Goal: Check status: Check status

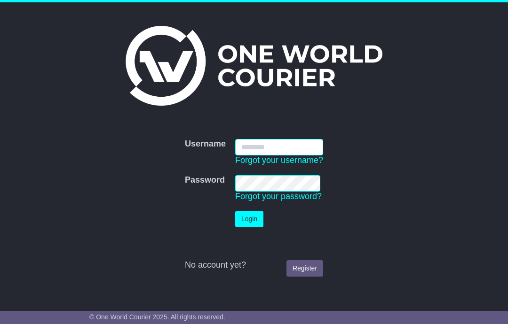
click at [289, 140] on input "Username" at bounding box center [279, 147] width 88 height 16
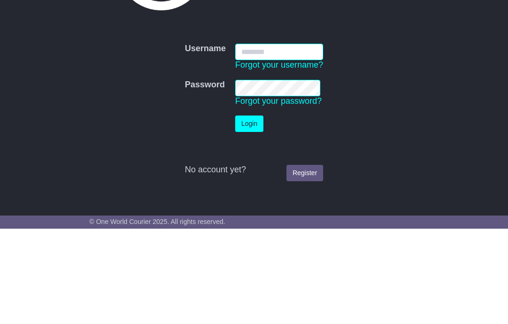
type input "**********"
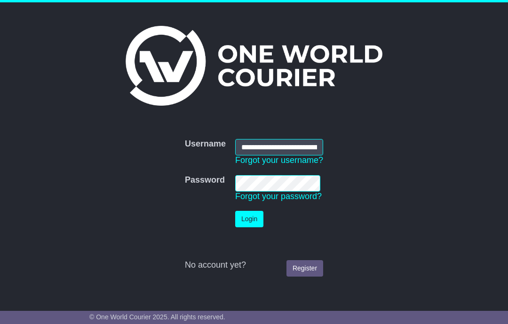
click at [248, 223] on button "Login" at bounding box center [249, 219] width 28 height 16
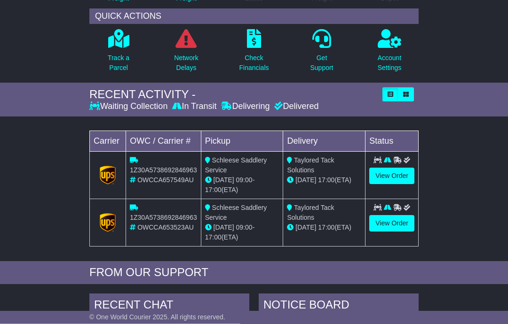
scroll to position [153, 0]
click at [123, 48] on link "Track a Parcel" at bounding box center [118, 52] width 23 height 49
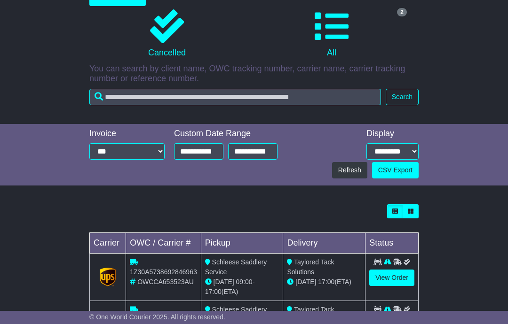
scroll to position [191, 0]
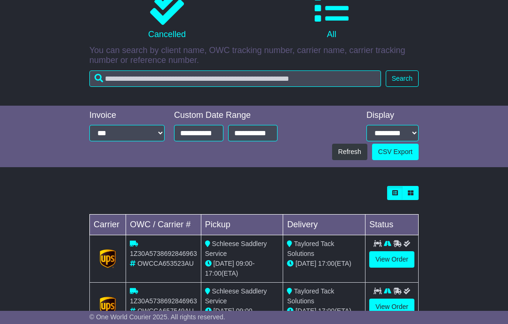
click at [406, 252] on link "View Order" at bounding box center [391, 260] width 45 height 16
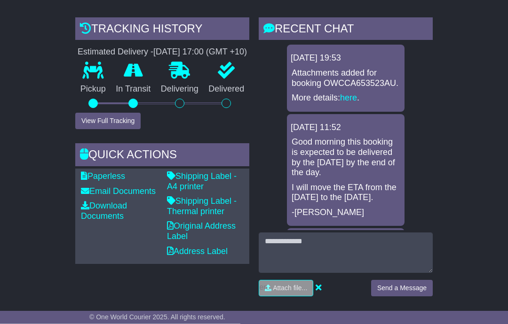
click at [118, 125] on button "View Full Tracking" at bounding box center [107, 121] width 65 height 16
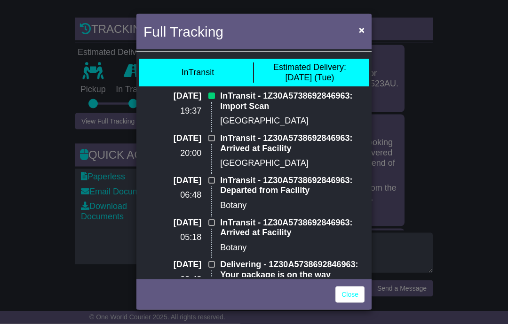
scroll to position [294, 0]
click at [363, 31] on span "×" at bounding box center [362, 29] width 6 height 11
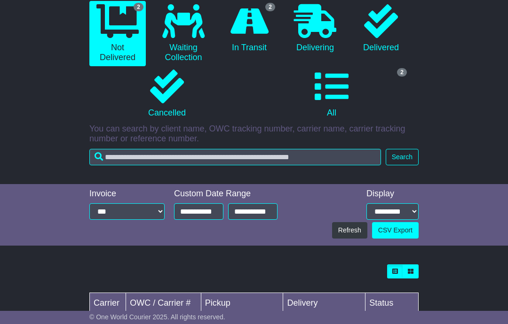
scroll to position [191, 0]
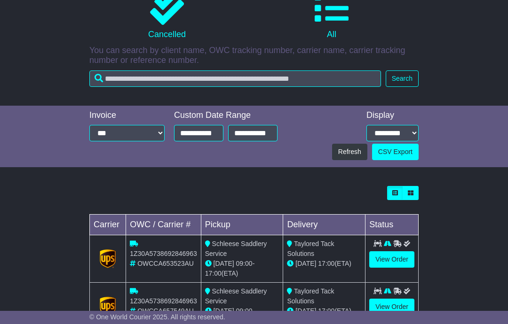
click at [401, 308] on link "View Order" at bounding box center [391, 307] width 45 height 16
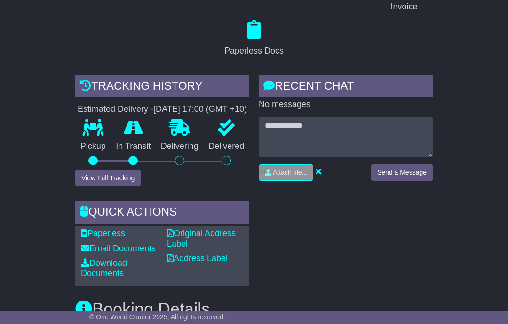
scroll to position [240, 0]
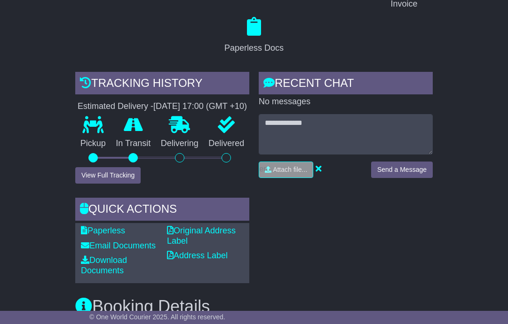
click at [97, 182] on button "View Full Tracking" at bounding box center [107, 175] width 65 height 16
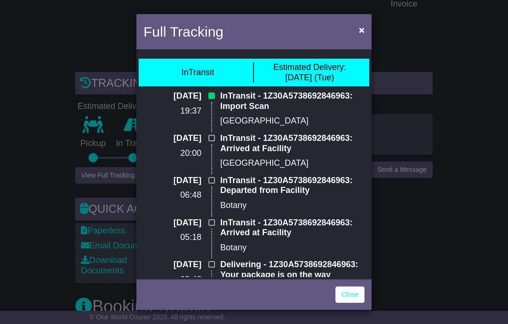
click at [355, 303] on link "Close" at bounding box center [349, 295] width 29 height 16
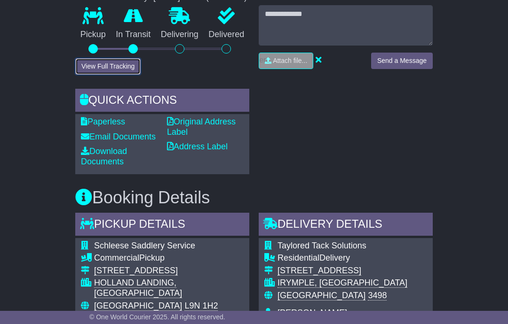
scroll to position [312, 0]
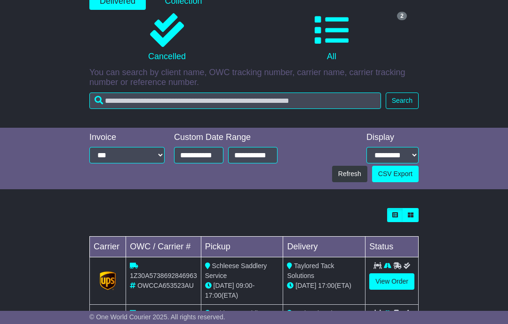
scroll to position [184, 0]
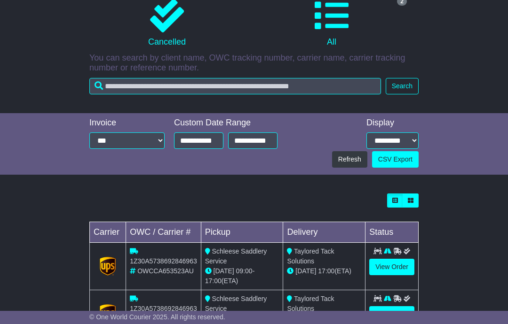
click at [393, 266] on link "View Order" at bounding box center [391, 267] width 45 height 16
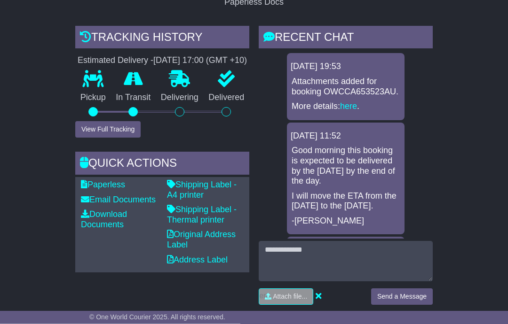
scroll to position [286, 0]
click at [93, 135] on button "View Full Tracking" at bounding box center [107, 129] width 65 height 16
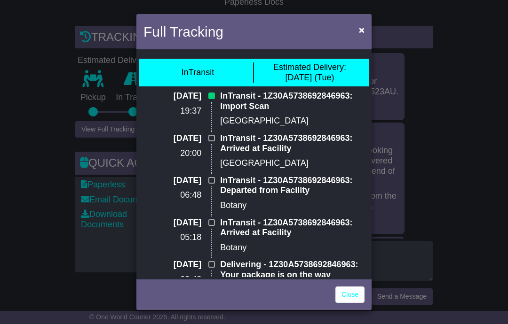
click at [345, 303] on link "Close" at bounding box center [349, 295] width 29 height 16
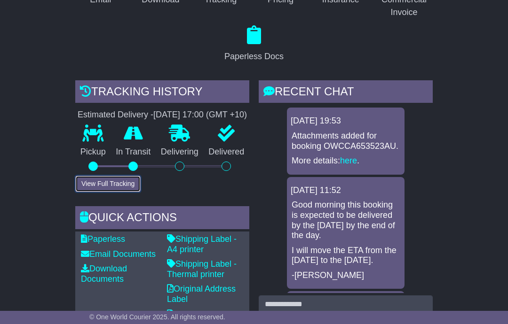
scroll to position [233, 0]
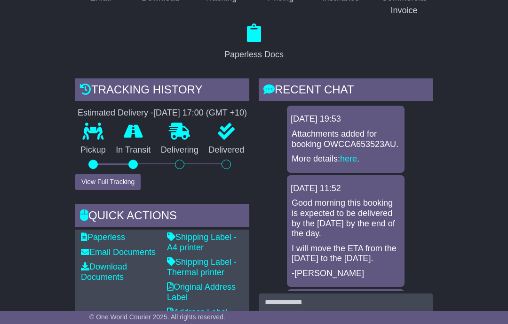
click at [89, 189] on button "View Full Tracking" at bounding box center [107, 182] width 65 height 16
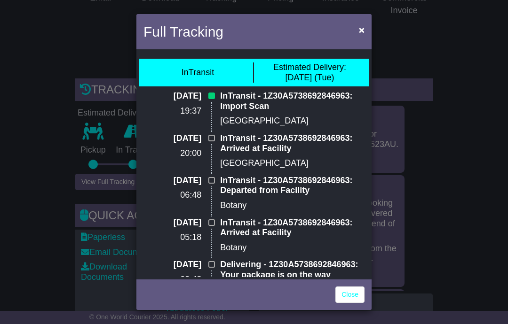
click at [47, 139] on div "Full Tracking × InTransit Estimated Delivery: 14 Oct (Tue) 10 Oct 2025 19:37 In…" at bounding box center [254, 162] width 508 height 324
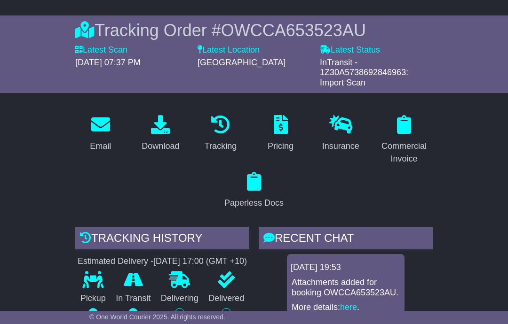
scroll to position [0, 0]
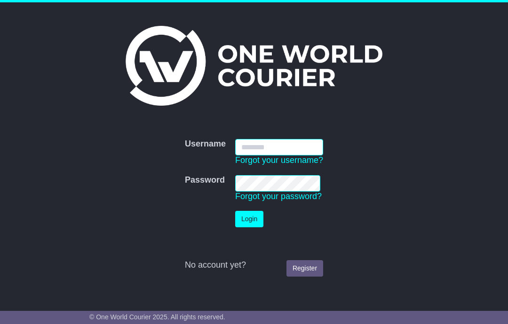
type input "**********"
click at [248, 214] on button "Login" at bounding box center [249, 219] width 28 height 16
